Goal: Transaction & Acquisition: Book appointment/travel/reservation

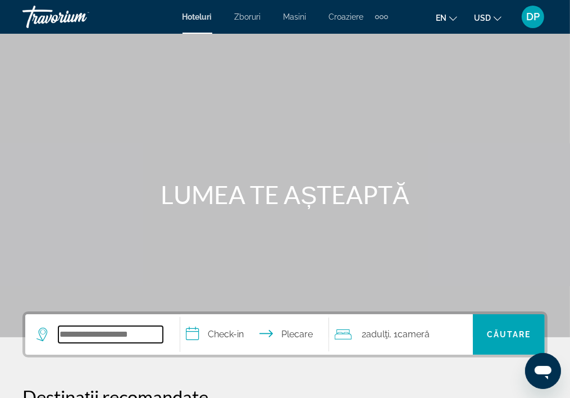
click at [117, 339] on input "Widget de căutare" at bounding box center [110, 334] width 104 height 17
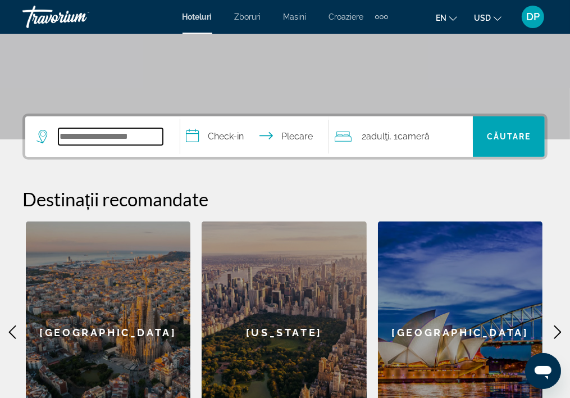
scroll to position [184, 0]
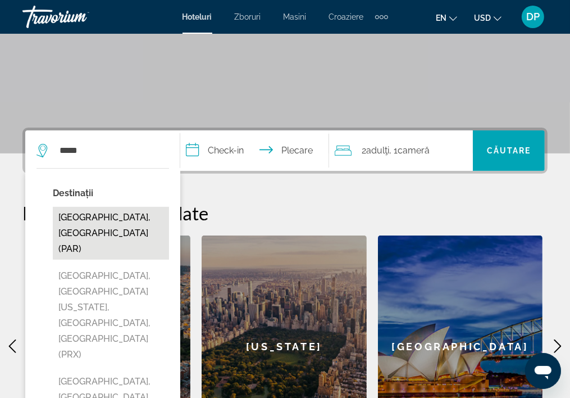
click at [101, 216] on button "[GEOGRAPHIC_DATA], [GEOGRAPHIC_DATA] (PAR)" at bounding box center [111, 233] width 116 height 53
type input "**********"
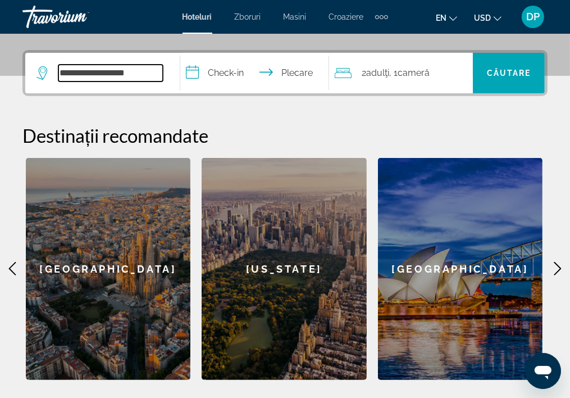
scroll to position [274, 0]
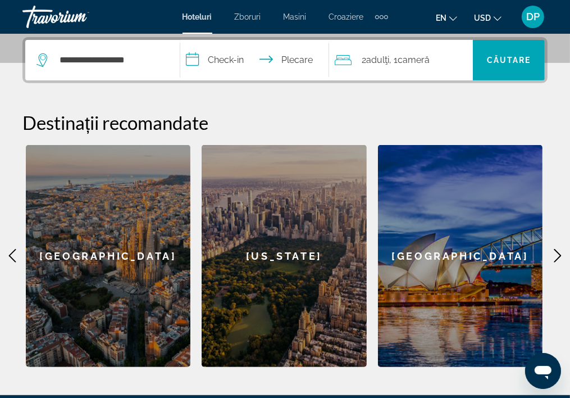
click at [229, 59] on input "**********" at bounding box center [257, 62] width 154 height 44
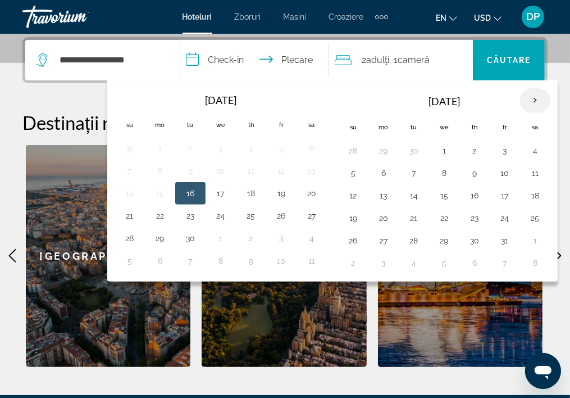
click at [535, 101] on th "Next month" at bounding box center [535, 100] width 30 height 25
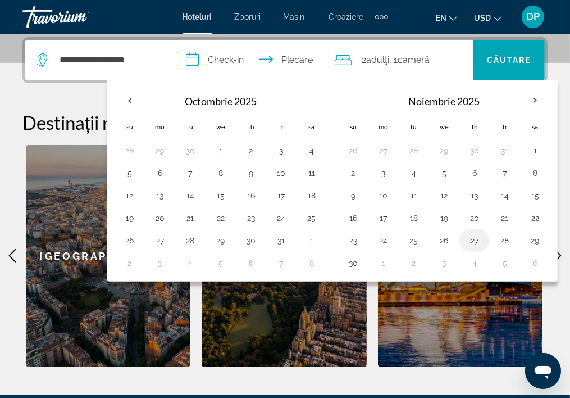
click at [471, 237] on button "27" at bounding box center [474, 240] width 18 height 16
click at [534, 239] on button "29" at bounding box center [535, 240] width 18 height 16
type input "**********"
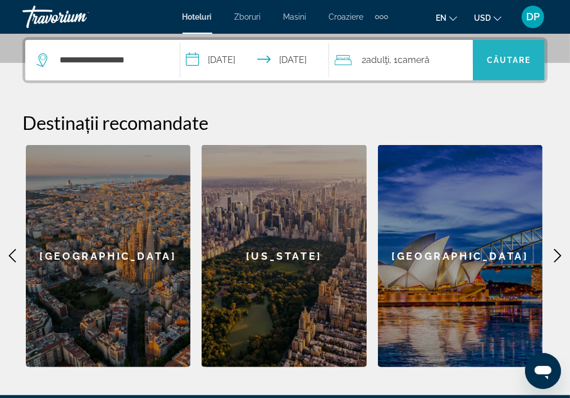
click at [518, 57] on span "Căutare" at bounding box center [509, 60] width 44 height 9
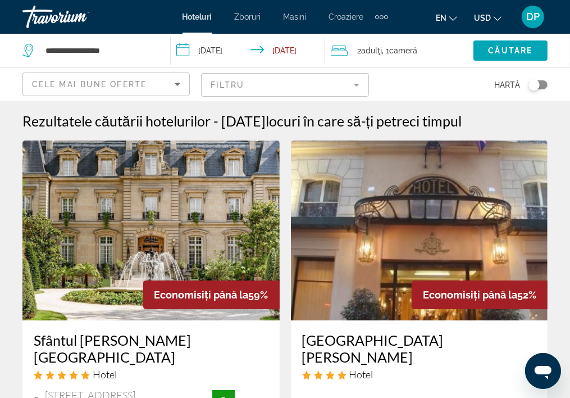
click at [163, 226] on img "Conținut principal" at bounding box center [150, 230] width 257 height 180
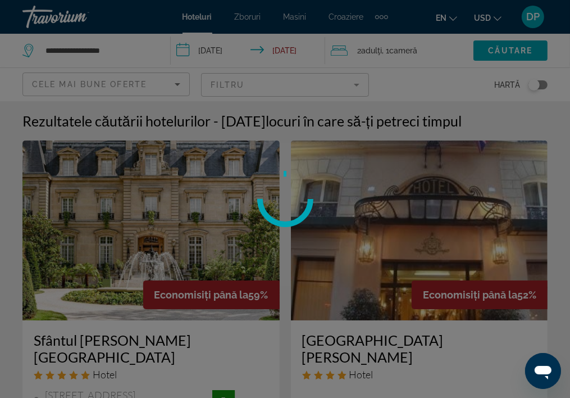
click at [164, 226] on div at bounding box center [285, 199] width 570 height 398
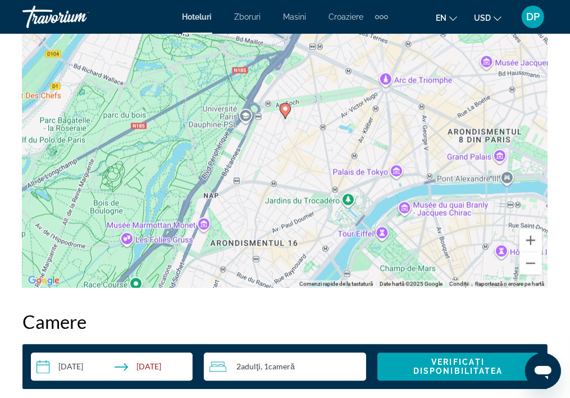
scroll to position [1516, 0]
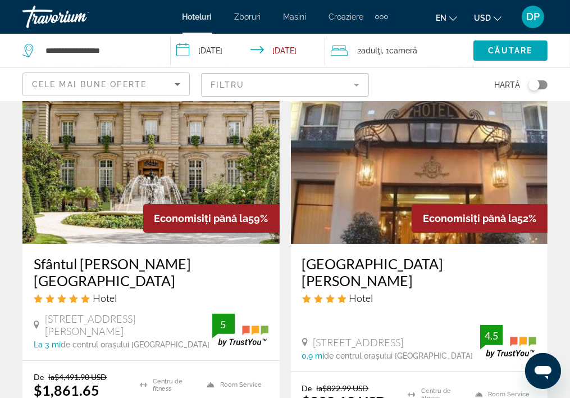
scroll to position [225, 0]
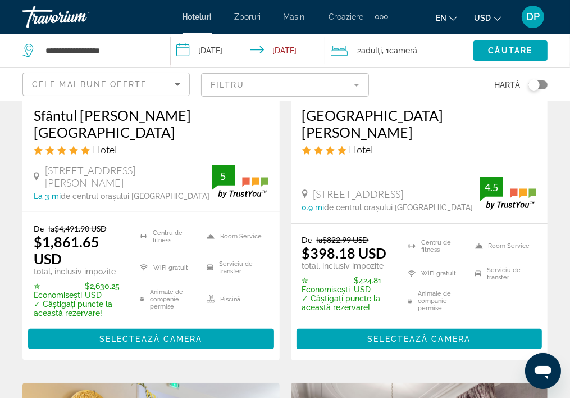
click at [358, 85] on mat-form-field "Filtru" at bounding box center [284, 85] width 167 height 24
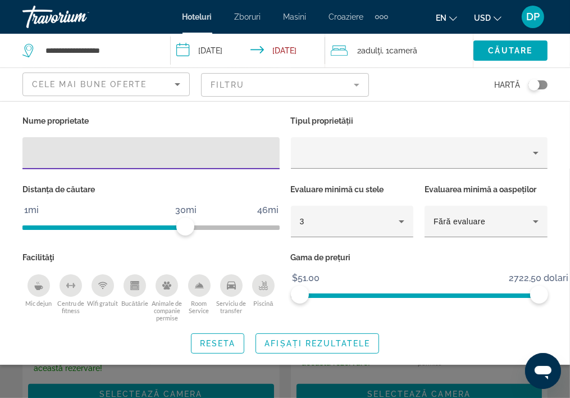
scroll to position [168, 0]
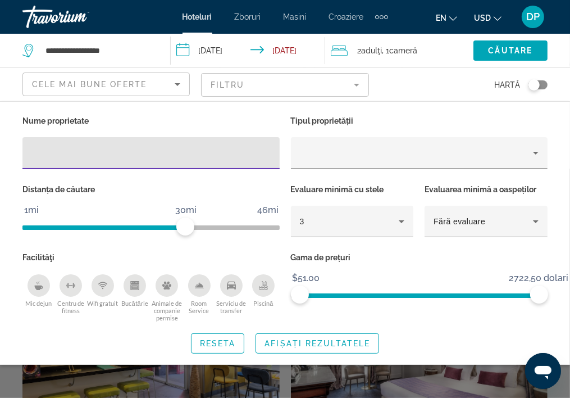
scroll to position [521, 0]
